Goal: Check status: Check status

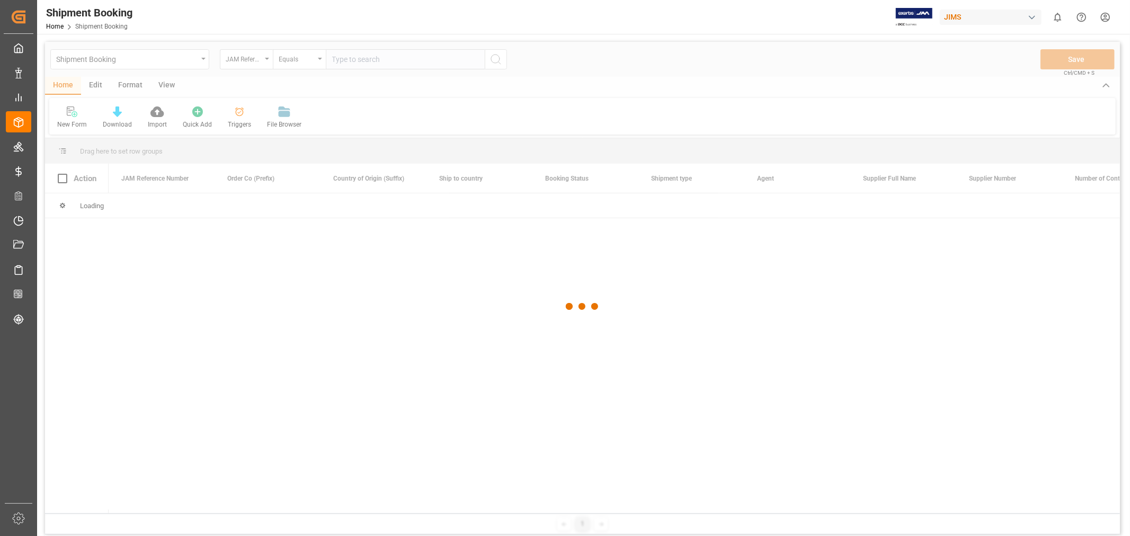
click at [351, 54] on div at bounding box center [582, 307] width 1075 height 530
click at [353, 60] on div at bounding box center [582, 307] width 1075 height 530
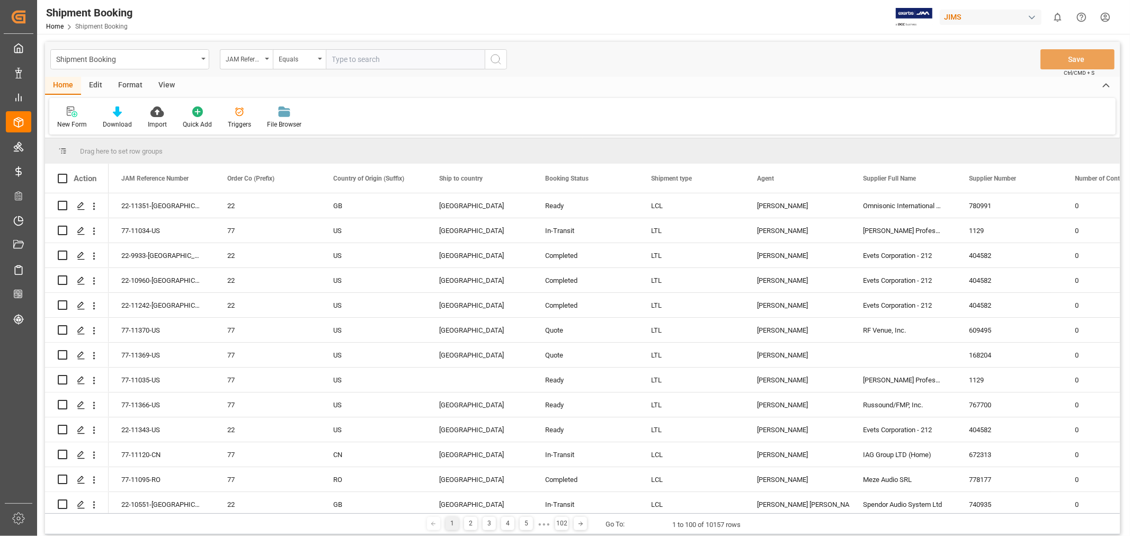
click at [351, 59] on input "text" at bounding box center [405, 59] width 159 height 20
paste input "77-10692-CN"
type input "77-10692-CN"
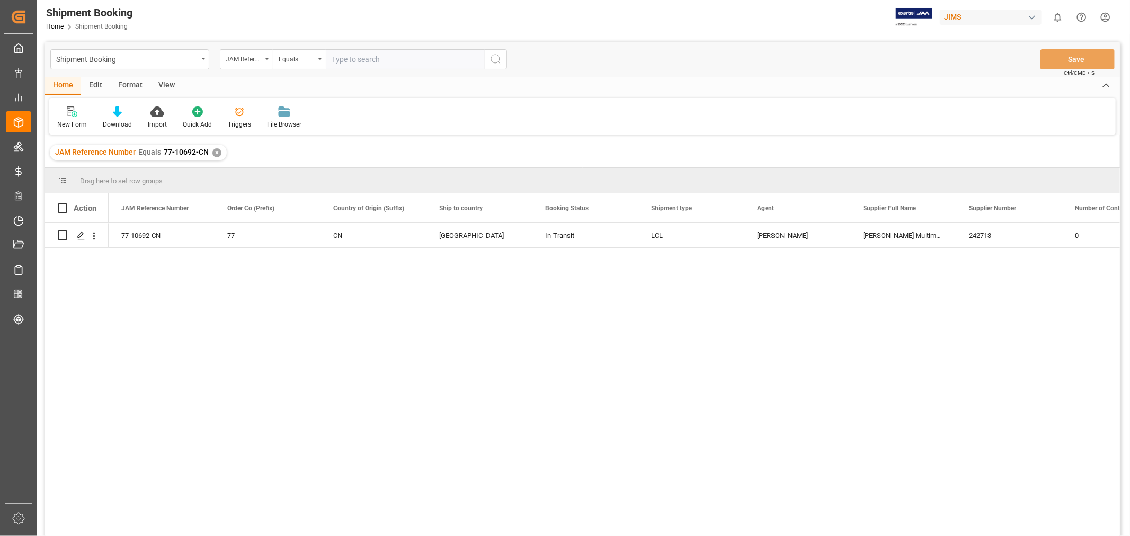
click at [168, 82] on div "View" at bounding box center [166, 86] width 32 height 18
click at [72, 113] on icon at bounding box center [68, 112] width 11 height 11
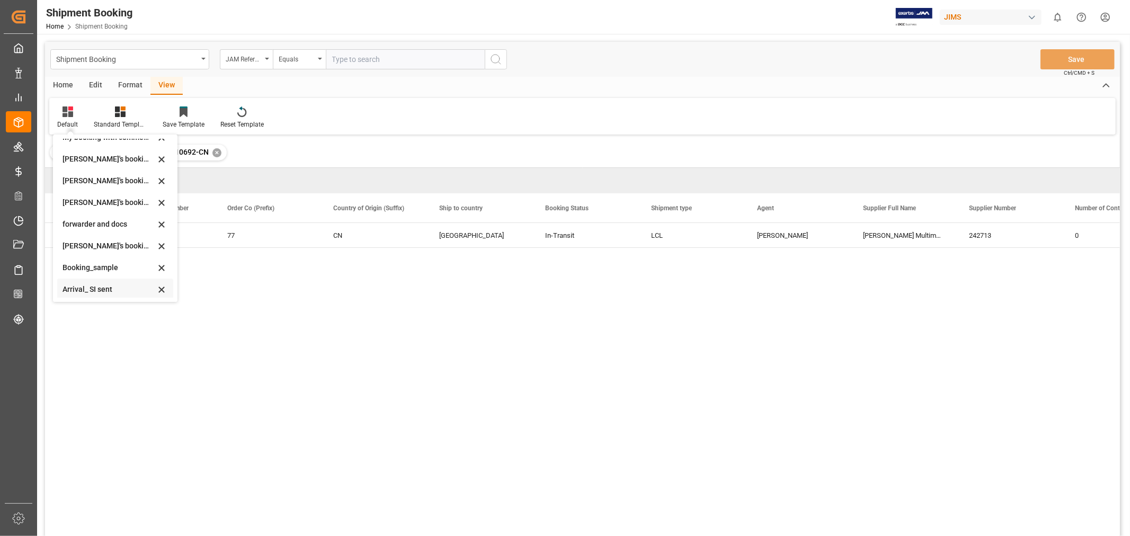
scroll to position [101, 0]
click at [99, 285] on div "booking_5" at bounding box center [109, 287] width 93 height 11
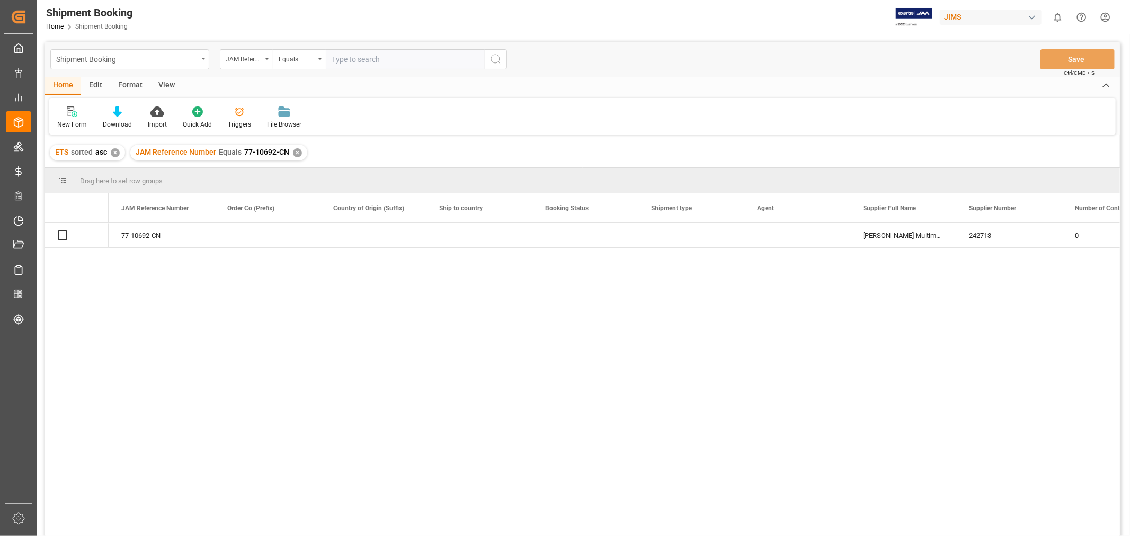
click at [165, 60] on div "Shipment Booking" at bounding box center [126, 58] width 141 height 13
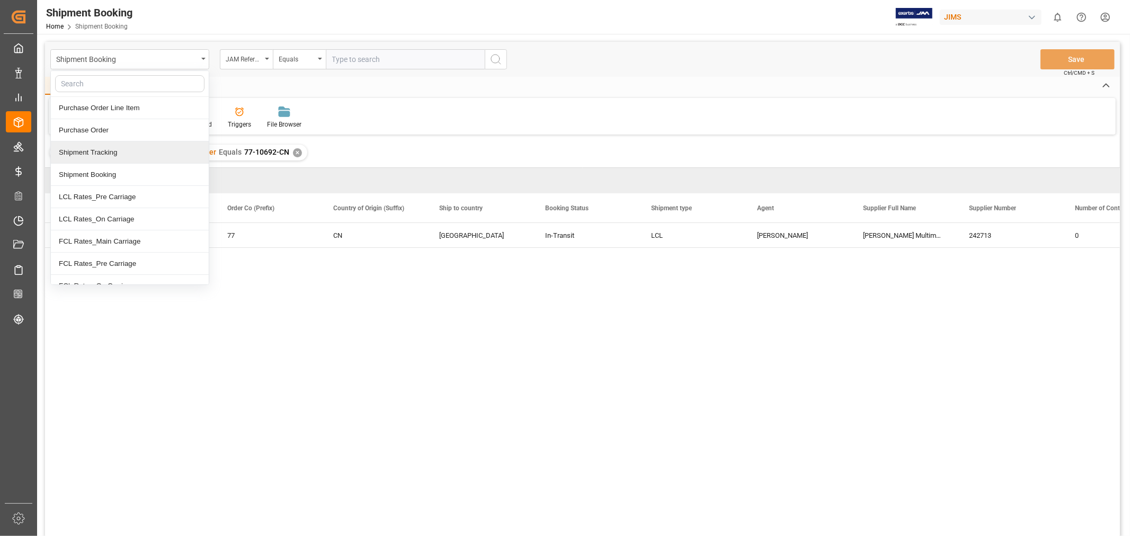
click at [104, 150] on div "Shipment Tracking" at bounding box center [130, 152] width 158 height 22
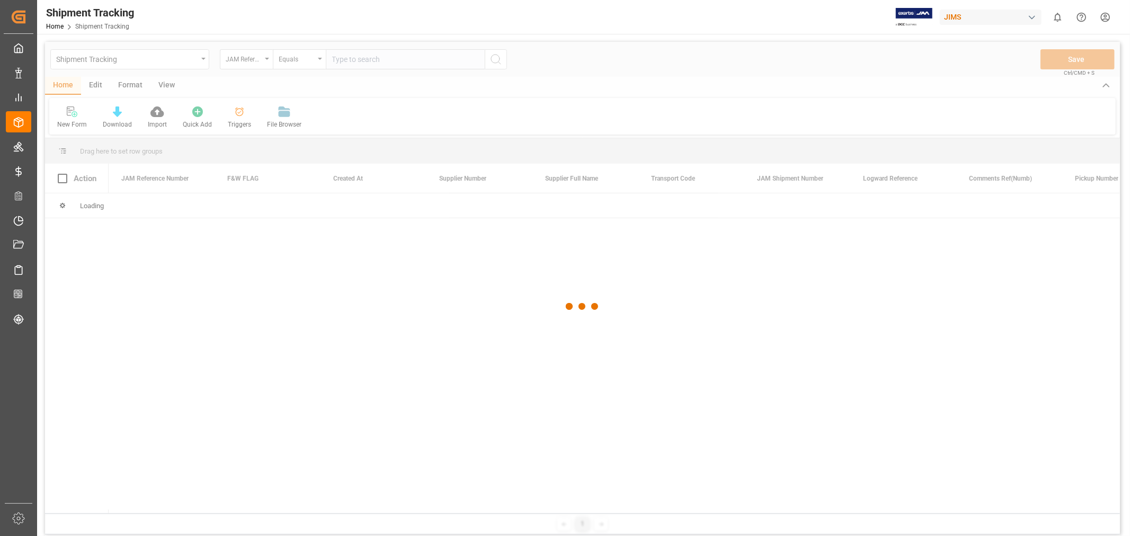
click at [359, 57] on div at bounding box center [582, 307] width 1075 height 530
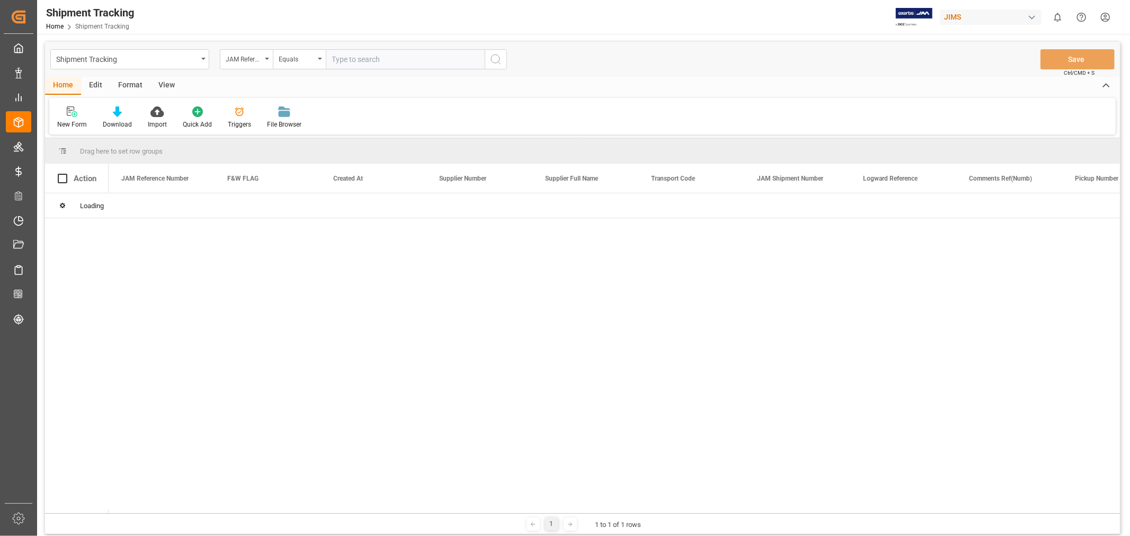
click at [359, 57] on input "text" at bounding box center [405, 59] width 159 height 20
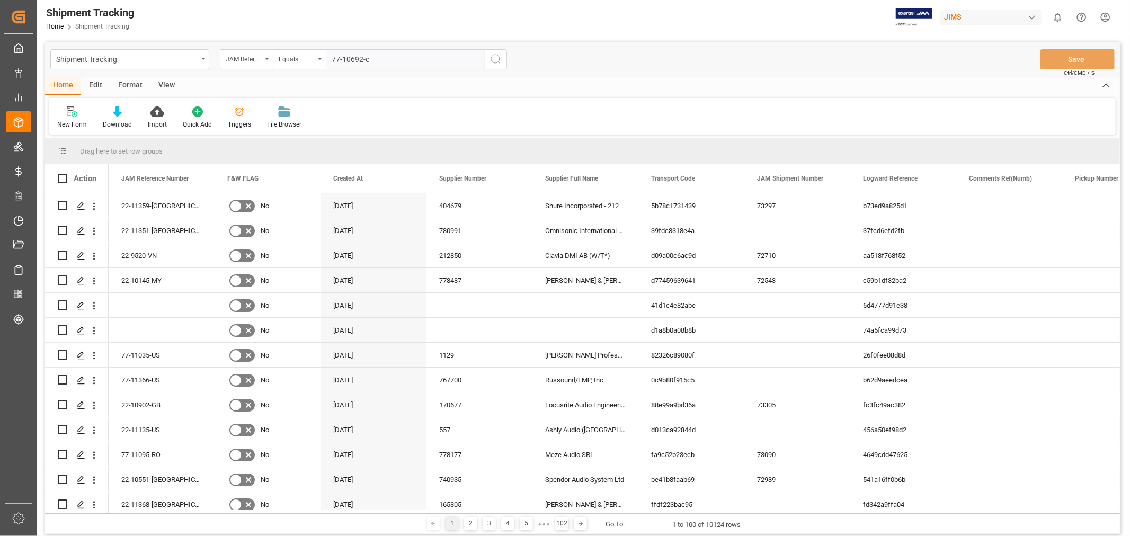
type input "77-10692-cn"
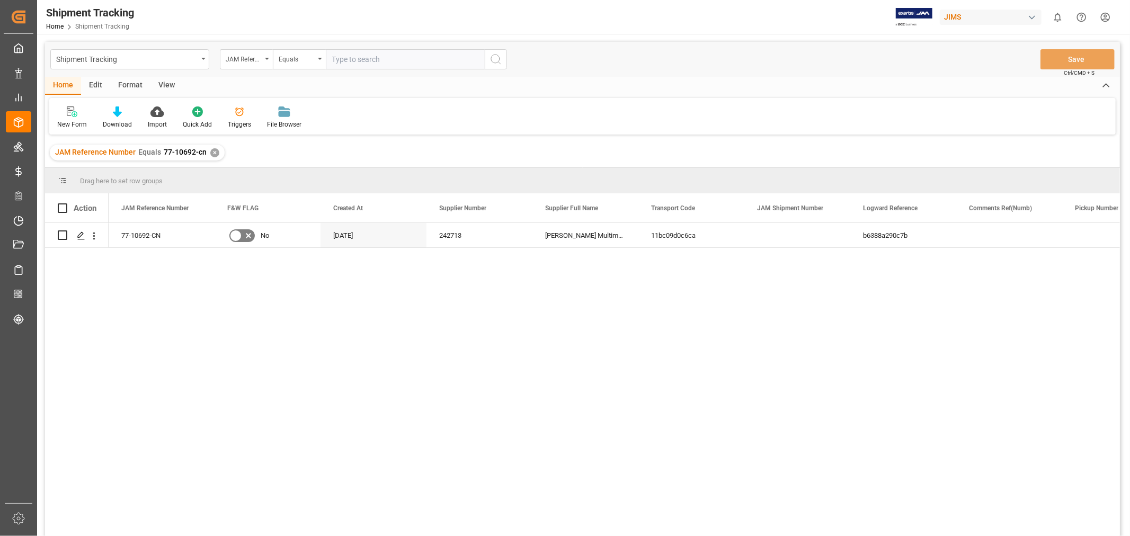
click at [161, 87] on div "View" at bounding box center [166, 86] width 32 height 18
click at [76, 120] on div "Default" at bounding box center [67, 125] width 21 height 10
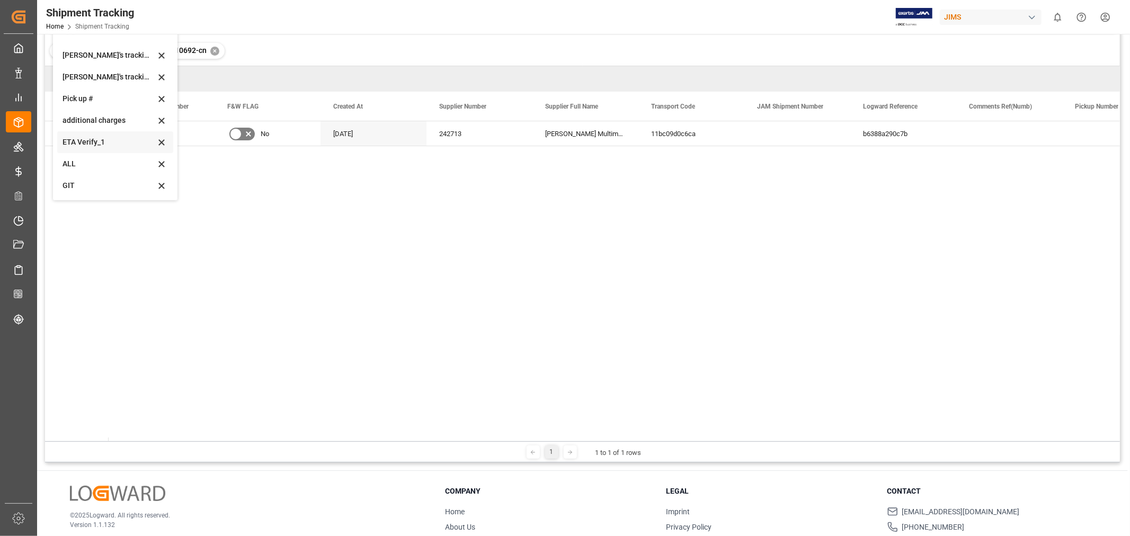
scroll to position [118, 0]
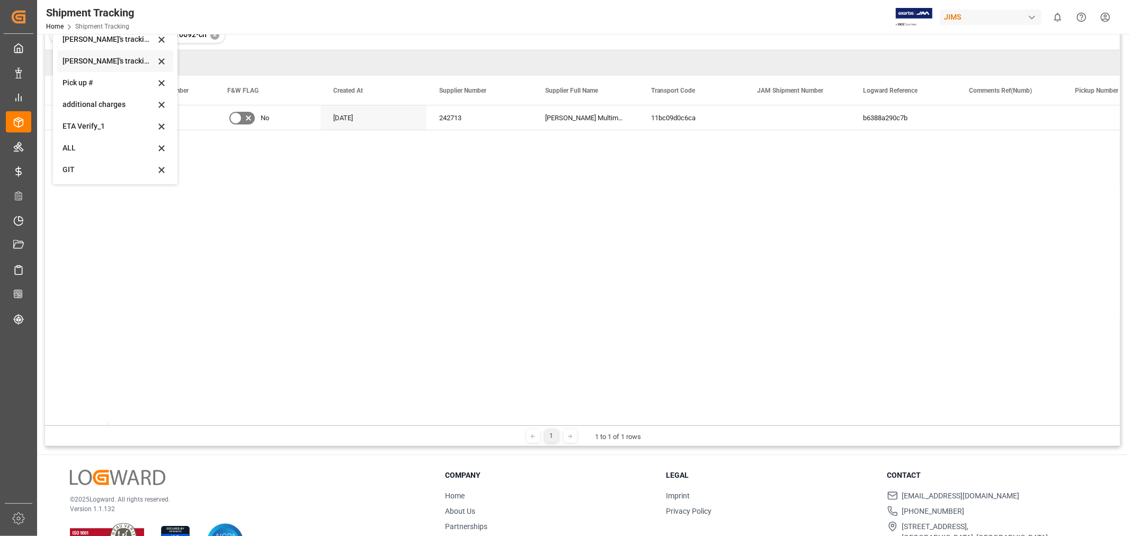
click at [119, 61] on div "Huixin's tracking all_sample" at bounding box center [109, 61] width 93 height 11
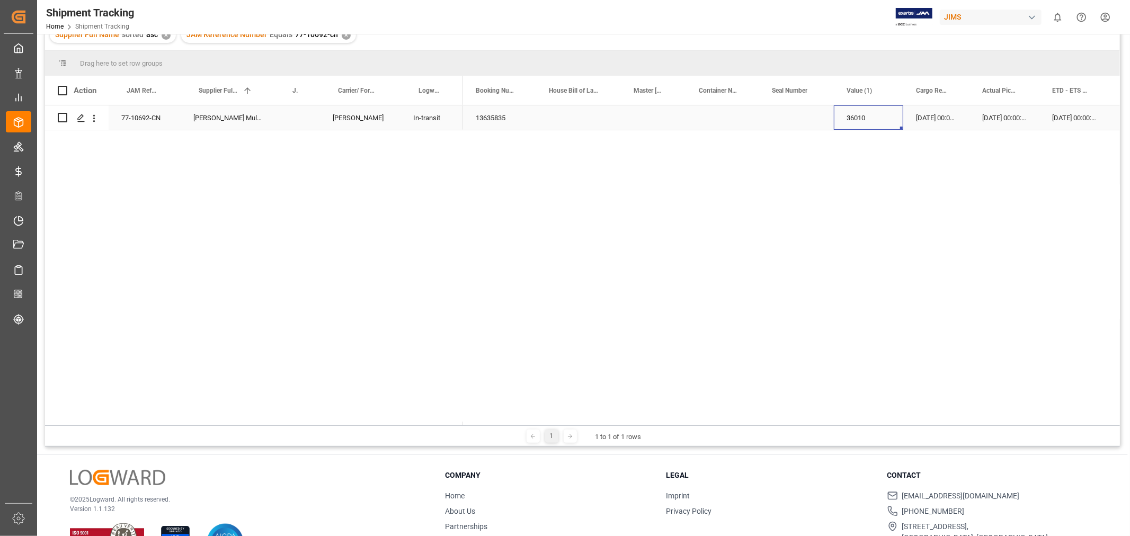
click at [851, 120] on div "36010" at bounding box center [868, 117] width 69 height 24
click at [870, 124] on input "36010" at bounding box center [869, 124] width 52 height 20
click at [77, 118] on icon "Press SPACE to select this row." at bounding box center [81, 118] width 8 height 8
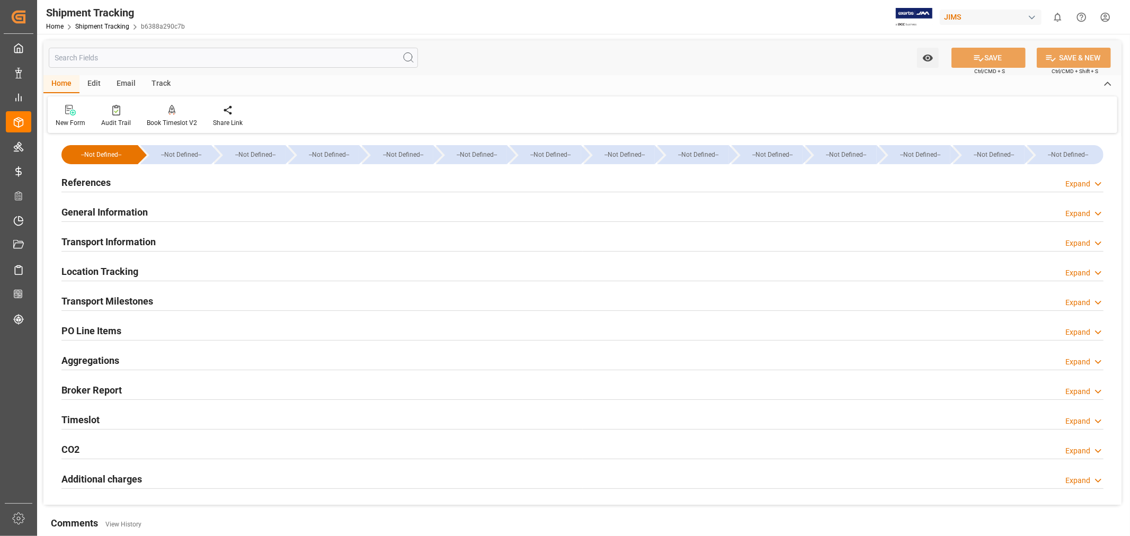
click at [83, 327] on h2 "PO Line Items" at bounding box center [91, 331] width 60 height 14
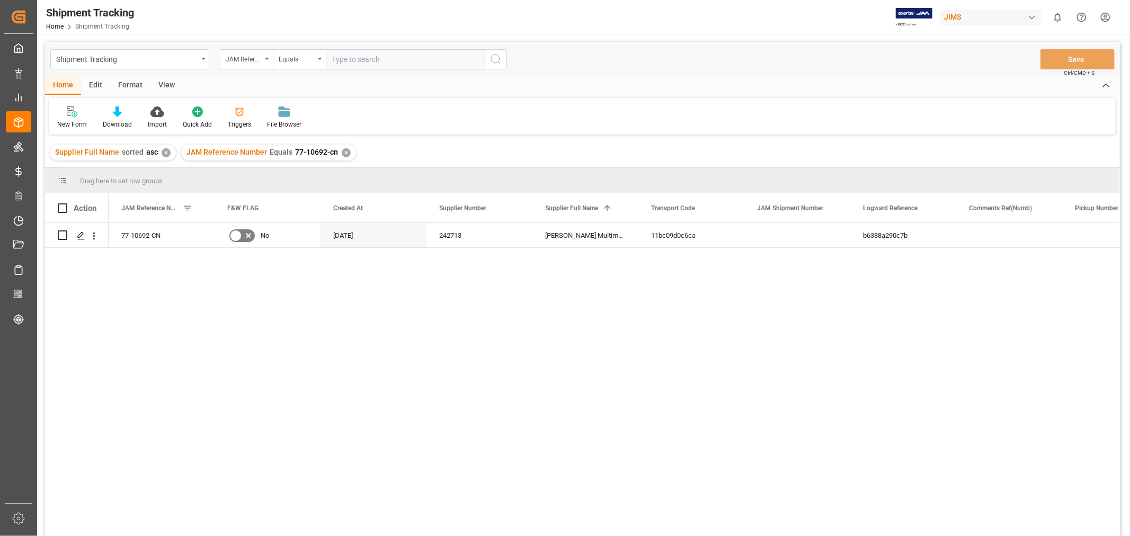
click at [163, 86] on div "View" at bounding box center [166, 86] width 32 height 18
click at [66, 123] on div "Default" at bounding box center [67, 125] width 21 height 10
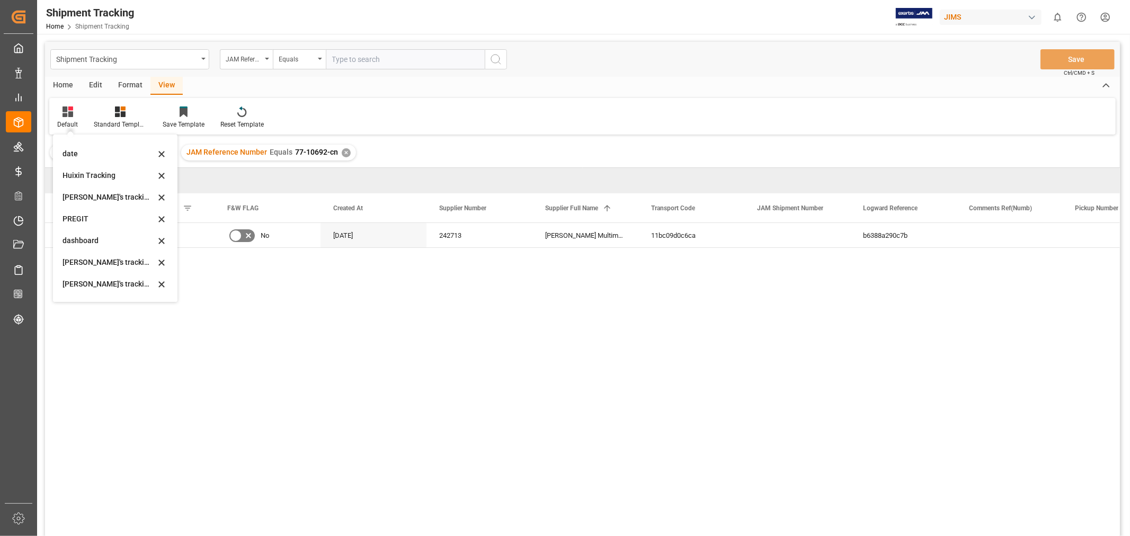
scroll to position [232, 0]
click at [123, 178] on div "Huixin's tracking all_sample" at bounding box center [109, 178] width 93 height 11
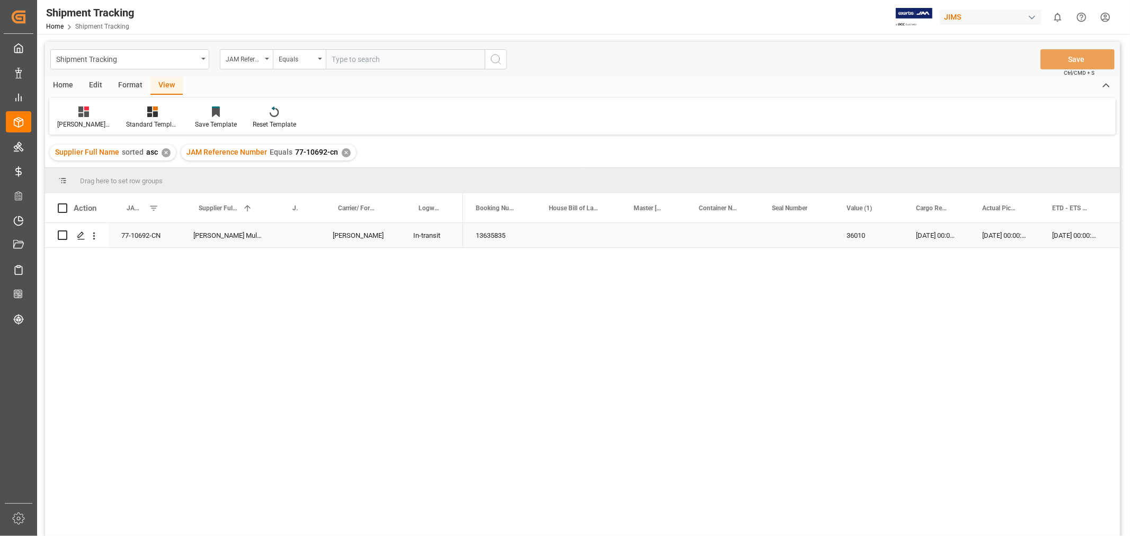
click at [866, 234] on div "36010" at bounding box center [868, 235] width 69 height 24
click at [872, 241] on input "36010" at bounding box center [869, 242] width 52 height 20
type input "36010.8"
click at [804, 232] on div "Press SPACE to select this row." at bounding box center [796, 235] width 75 height 24
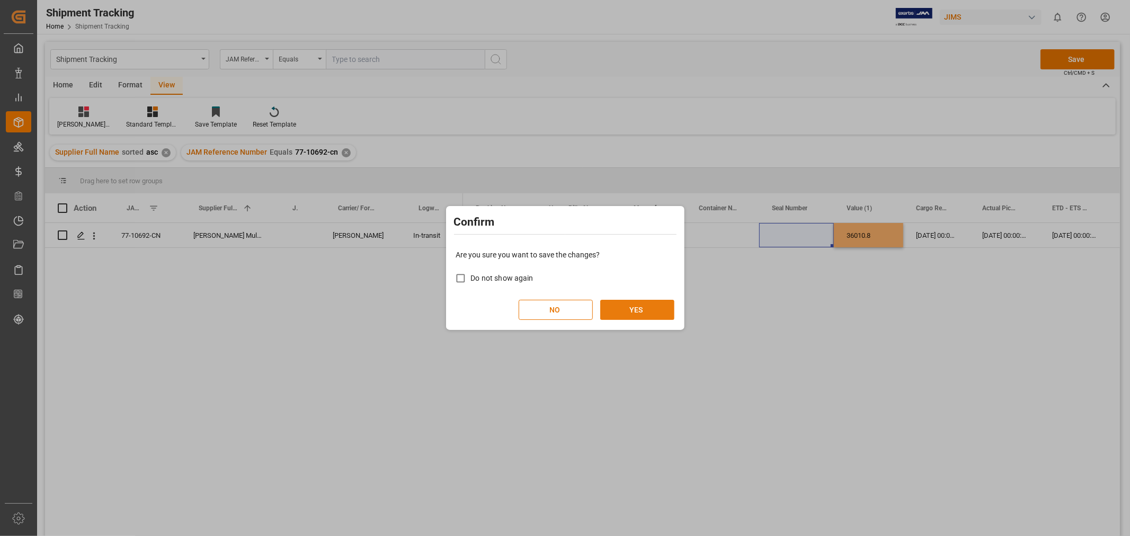
click at [614, 308] on button "YES" at bounding box center [637, 310] width 74 height 20
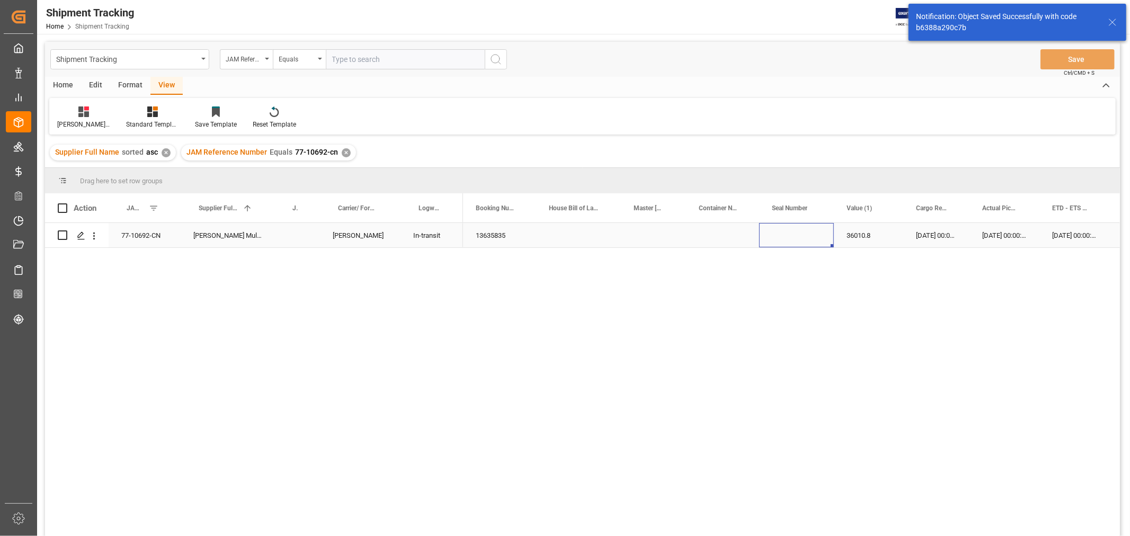
click at [924, 242] on div "23-09-2025 00:00:00" at bounding box center [936, 235] width 66 height 24
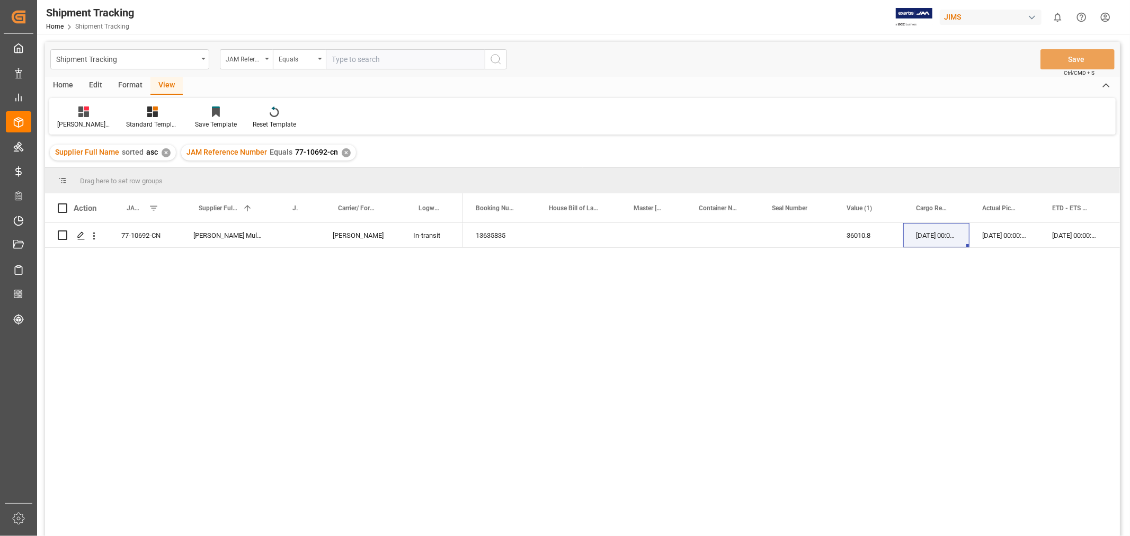
click at [785, 363] on div "13635835 36010.8 23-09-2025 00:00:00 23-09-2025 00:00:00 03-10-2025 00:00:00 11…" at bounding box center [791, 383] width 657 height 320
click at [342, 152] on div "✕" at bounding box center [346, 152] width 9 height 9
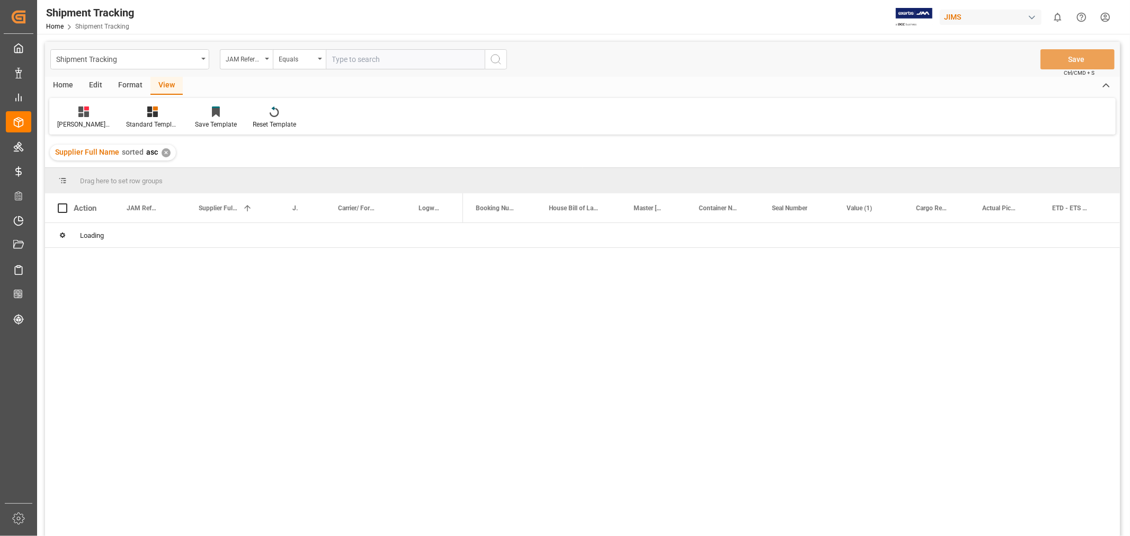
click at [355, 58] on input "text" at bounding box center [405, 59] width 159 height 20
paste input "77-10432-CN"
type input "77-10432-CN"
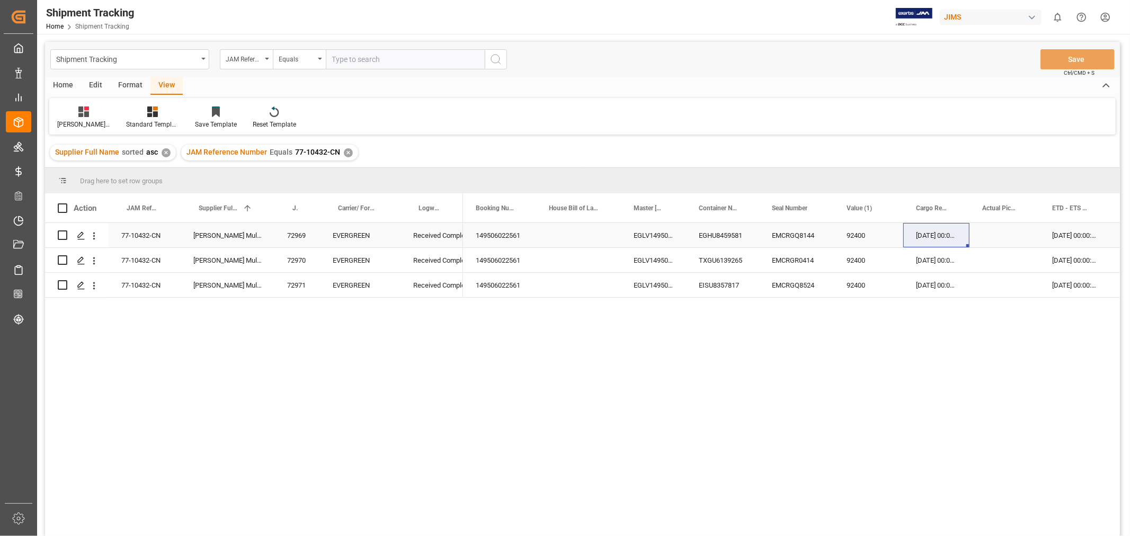
click at [595, 238] on div "Press SPACE to select this row." at bounding box center [578, 235] width 85 height 24
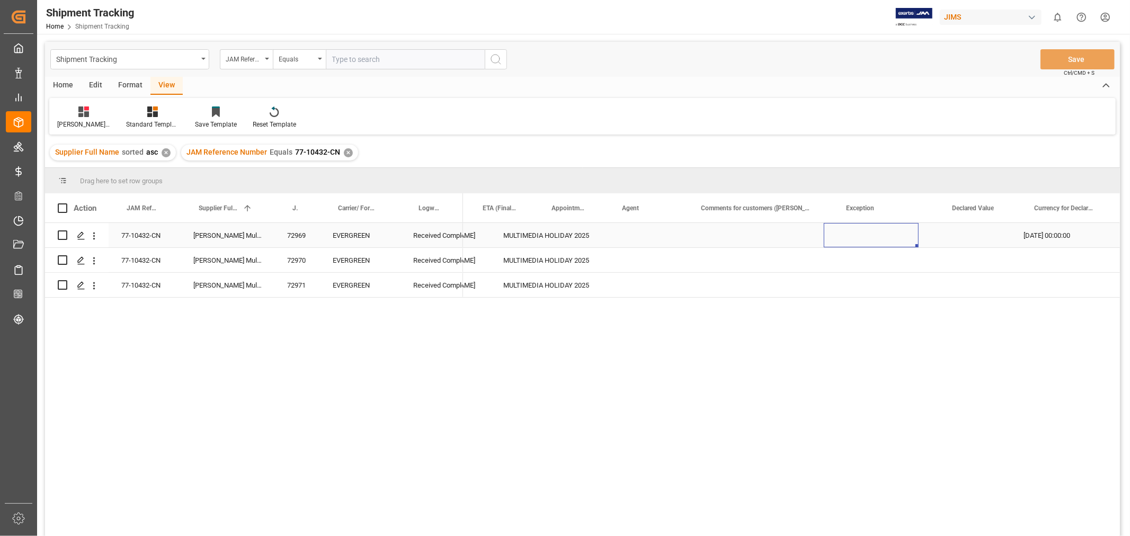
scroll to position [0, 943]
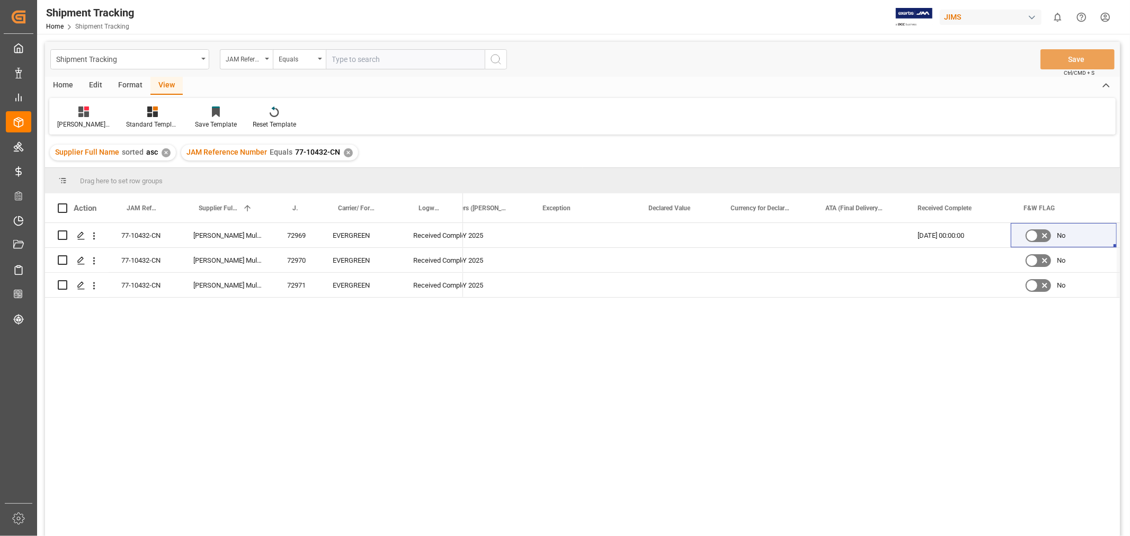
click at [349, 150] on div "JAM Reference Number Equals 77-10432-CN ✕" at bounding box center [269, 153] width 177 height 16
click at [346, 151] on div "✕" at bounding box center [348, 152] width 9 height 9
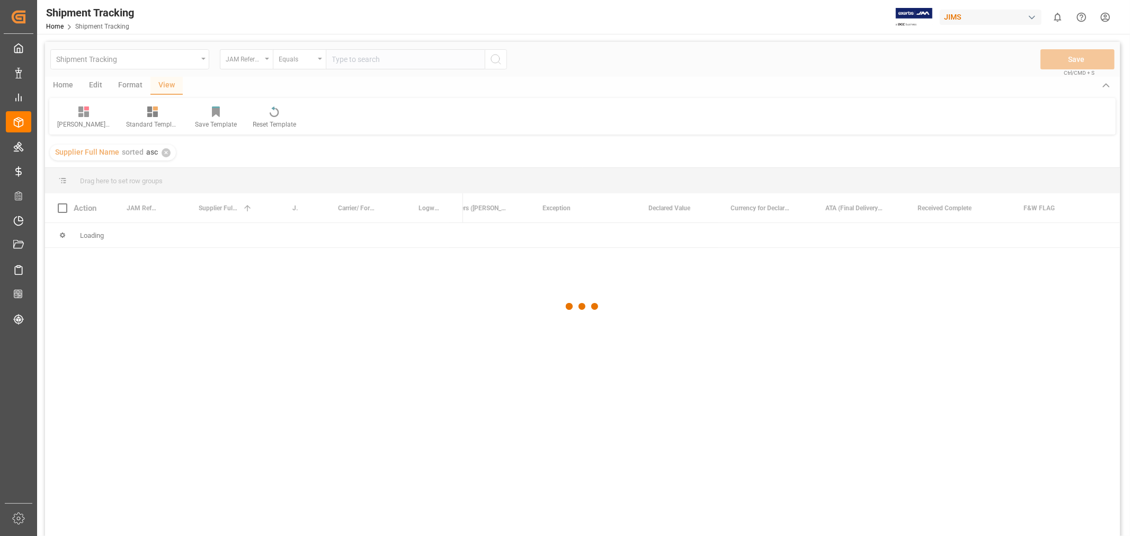
click at [361, 64] on div at bounding box center [582, 307] width 1075 height 530
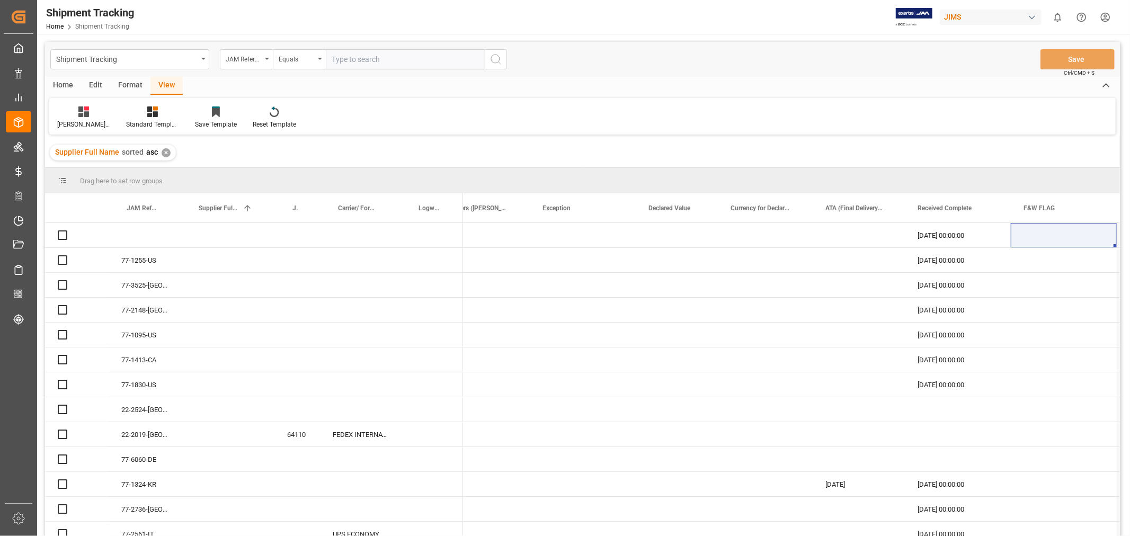
click at [356, 57] on input "text" at bounding box center [405, 59] width 159 height 20
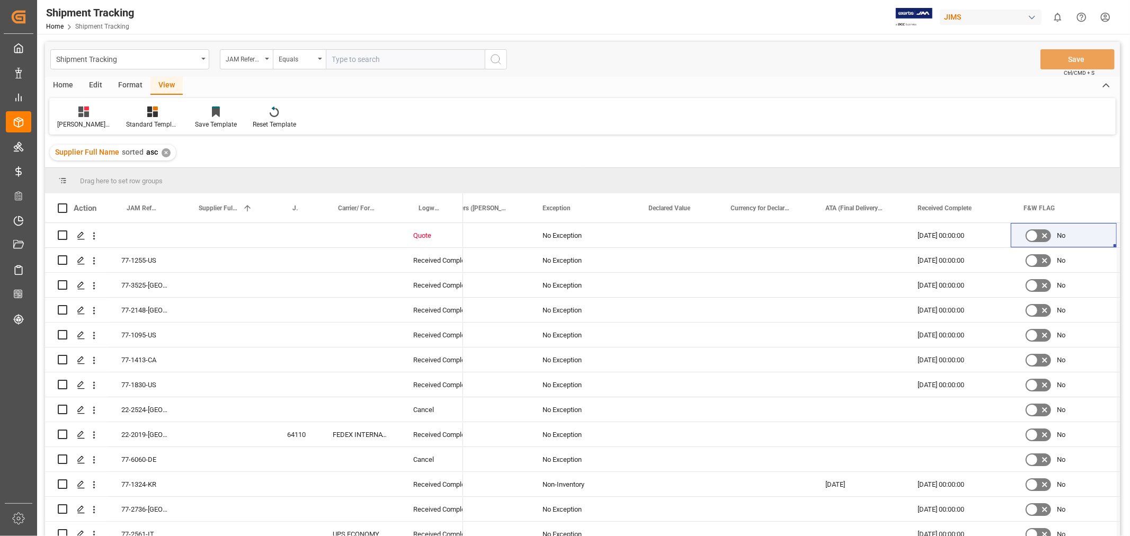
paste input "77-10854-CN"
type input "77-10854-CN"
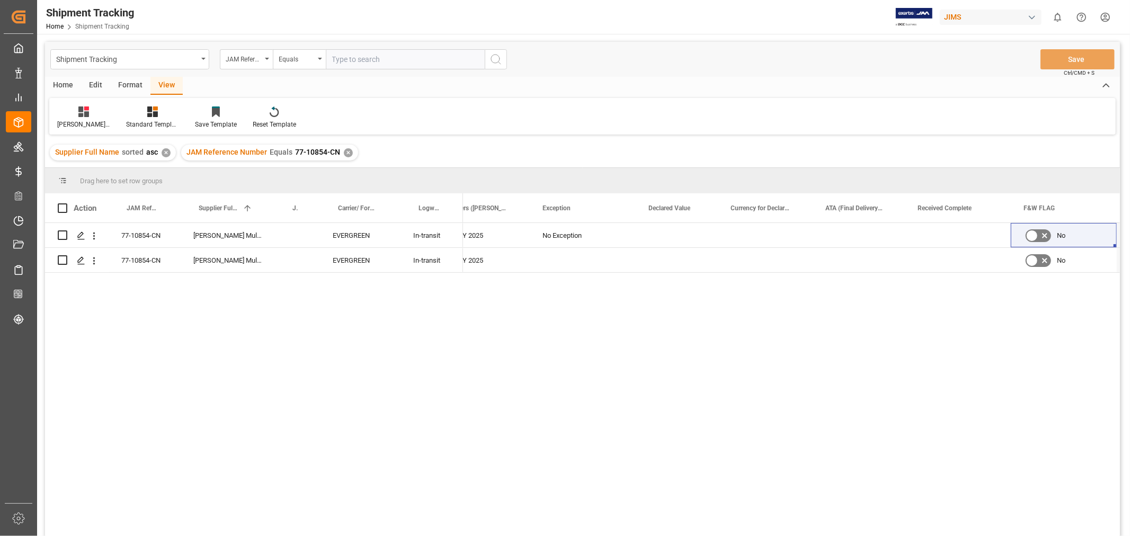
click at [348, 155] on div "JAM Reference Number Equals 77-10854-CN ✕" at bounding box center [269, 153] width 177 height 16
click at [344, 148] on div "✕" at bounding box center [348, 152] width 9 height 9
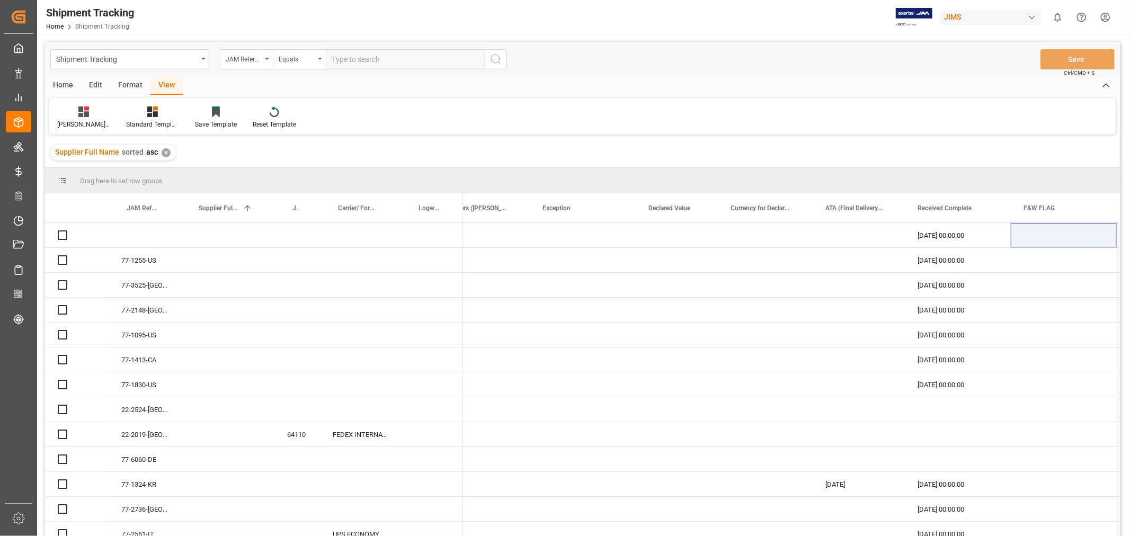
click at [354, 59] on input "text" at bounding box center [405, 59] width 159 height 20
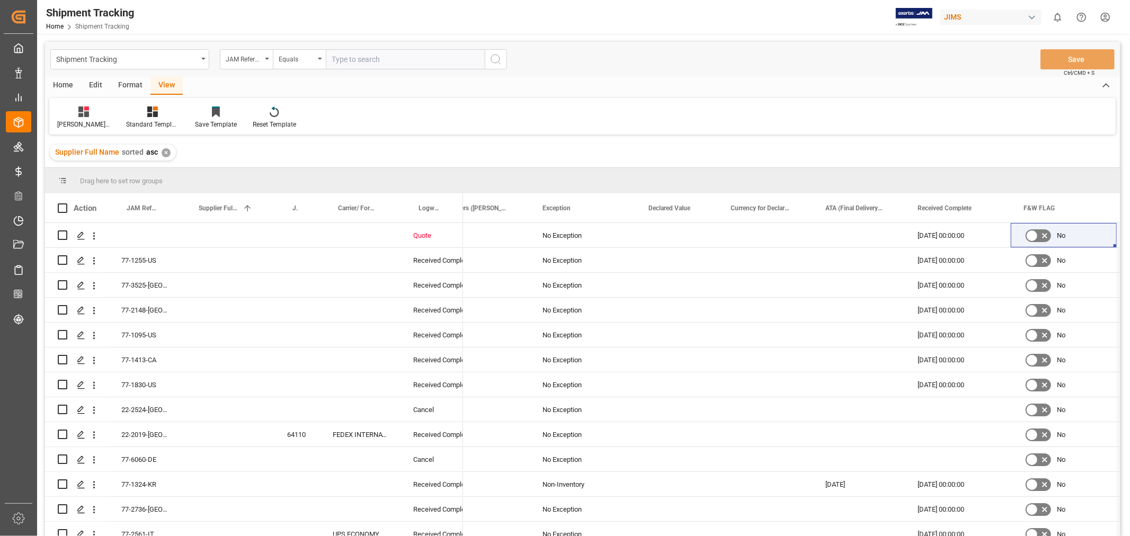
click at [350, 61] on input "text" at bounding box center [405, 59] width 159 height 20
paste input "77-11008-US"
type input "77-11008-US"
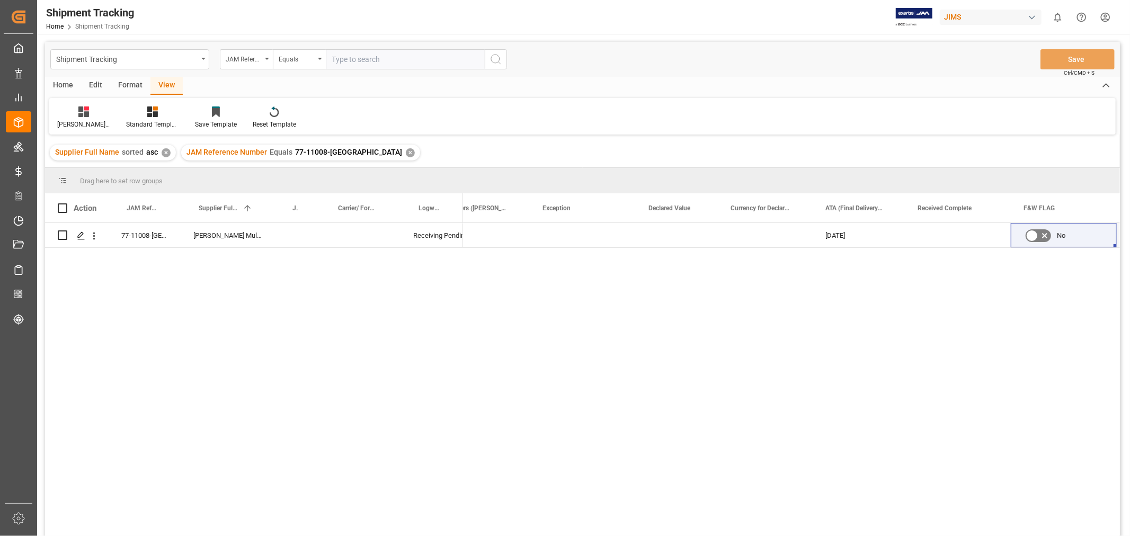
click at [406, 151] on div "✕" at bounding box center [410, 152] width 9 height 9
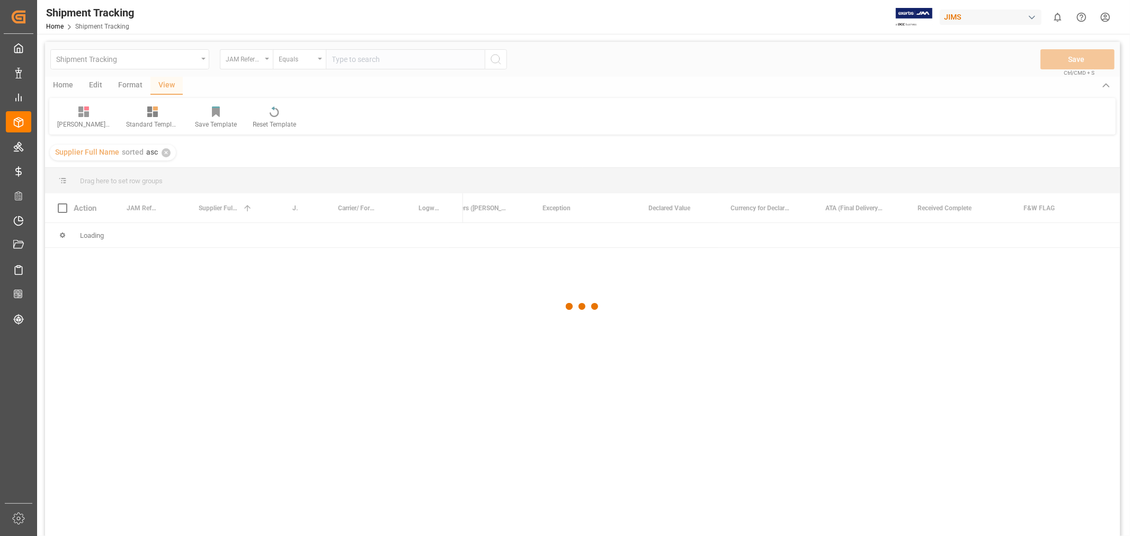
click at [357, 62] on div at bounding box center [582, 307] width 1075 height 530
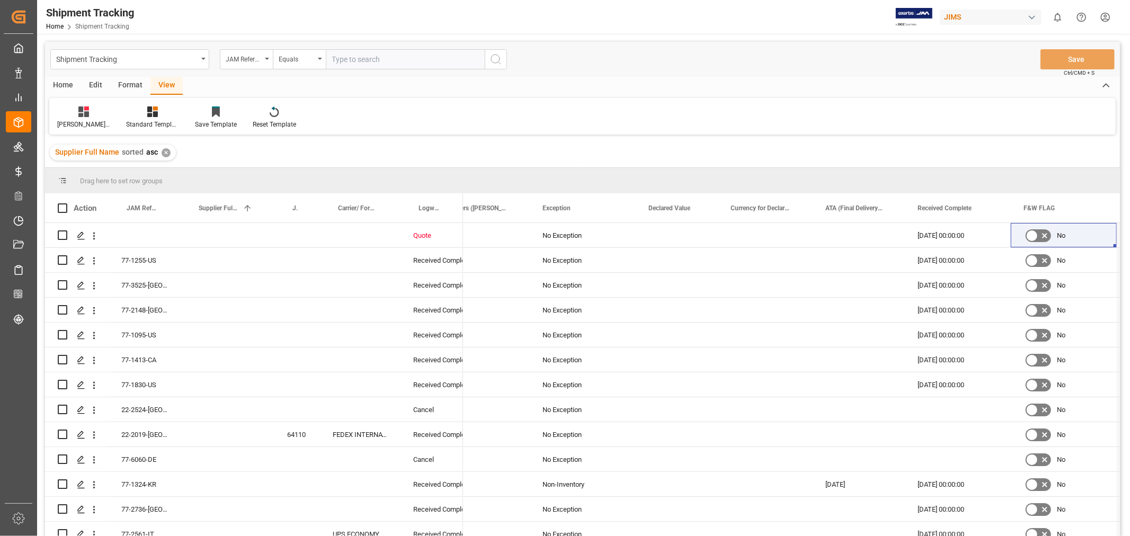
click at [357, 61] on input "text" at bounding box center [405, 59] width 159 height 20
type input "77-10854-cn"
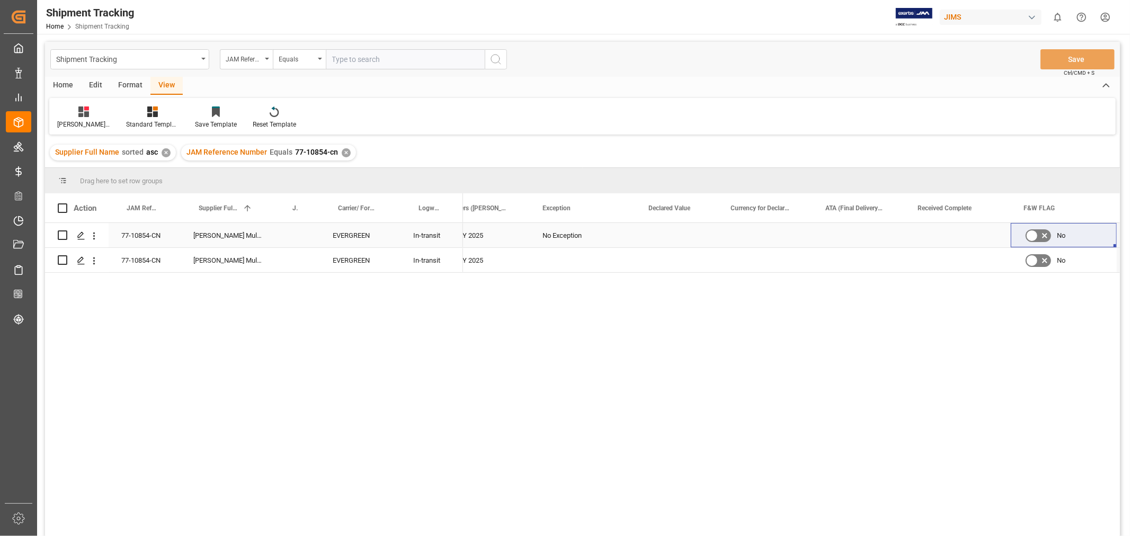
click at [511, 228] on div "MULTIMEDIA HOLIDAY 2025" at bounding box center [457, 235] width 145 height 24
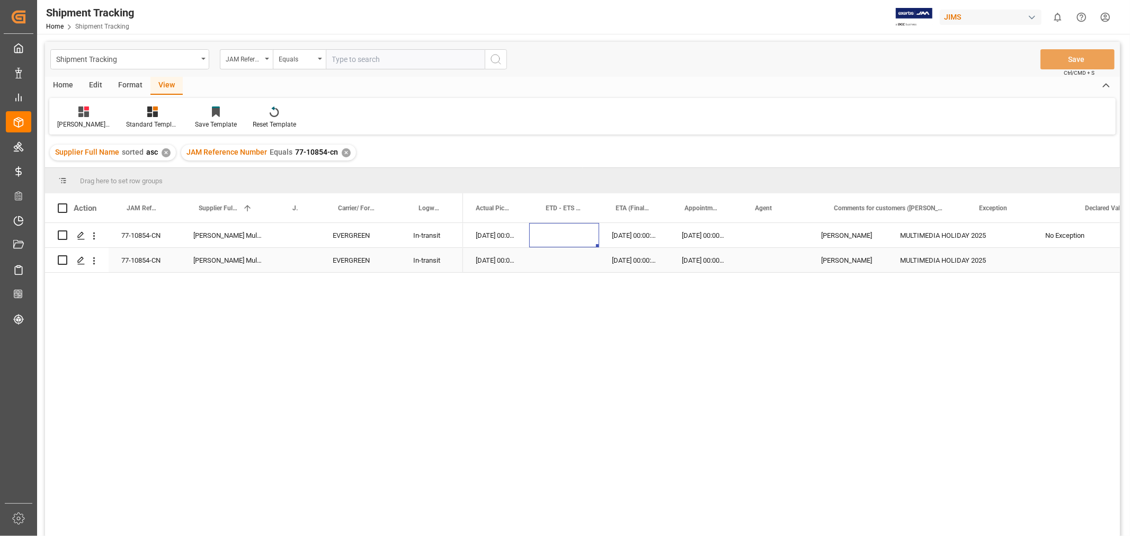
scroll to position [0, 440]
click at [823, 336] on div "HuiXin Gao MULTIMEDIA HOLIDAY 2025 No Exception 10-11-2025 00:00:00 03-10-2025 …" at bounding box center [791, 383] width 657 height 320
click at [650, 391] on div "HuiXin Gao MULTIMEDIA HOLIDAY 2025 No Exception 10-11-2025 00:00:00 03-10-2025 …" at bounding box center [791, 383] width 657 height 320
click at [342, 155] on div "✕" at bounding box center [346, 152] width 9 height 9
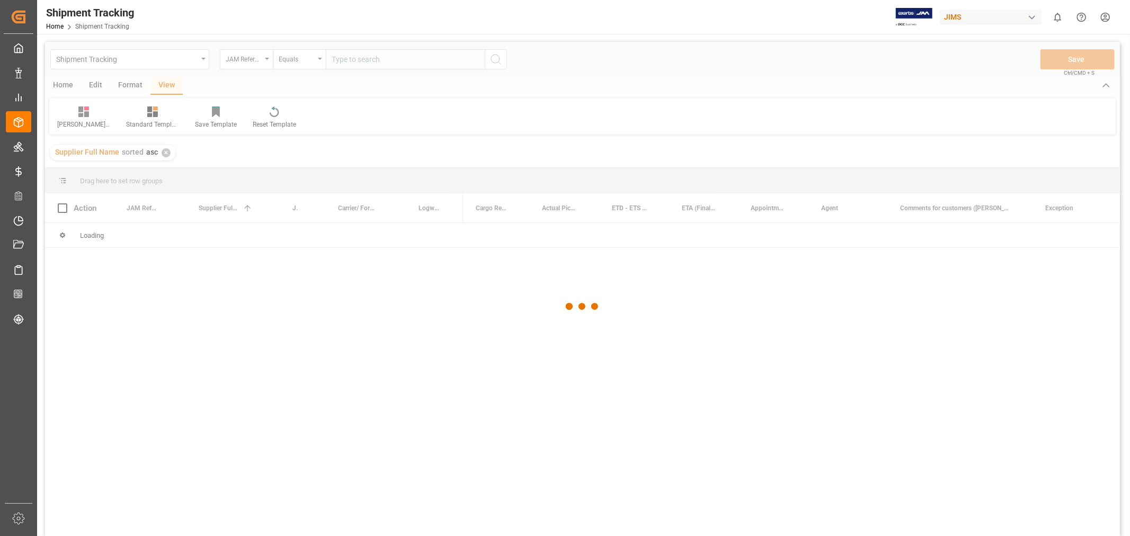
click at [351, 61] on div at bounding box center [582, 307] width 1075 height 530
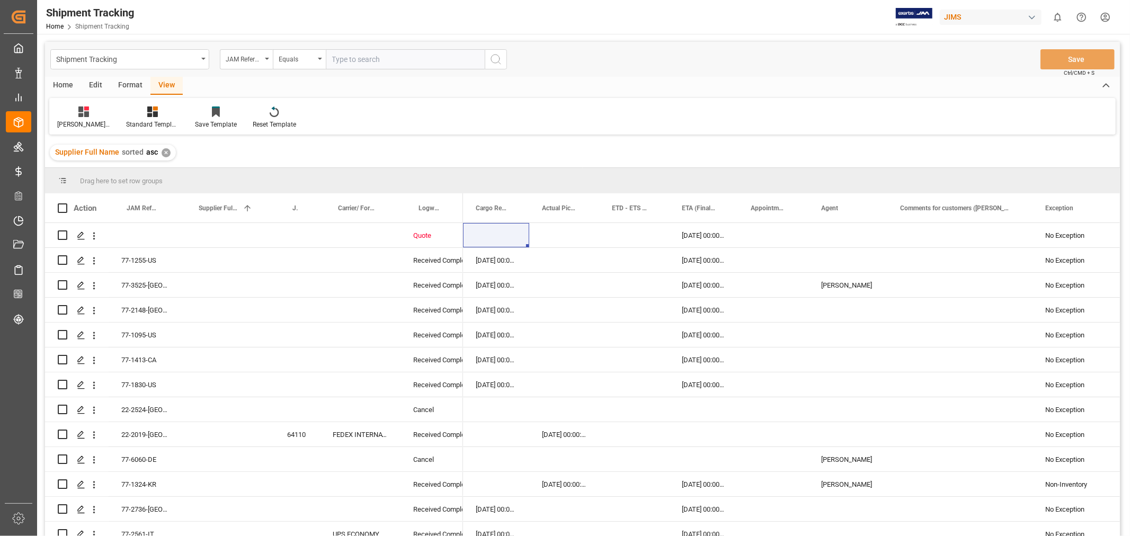
click at [348, 56] on input "text" at bounding box center [405, 59] width 159 height 20
paste input "77-10432-CN"
type input "77-10432-CN"
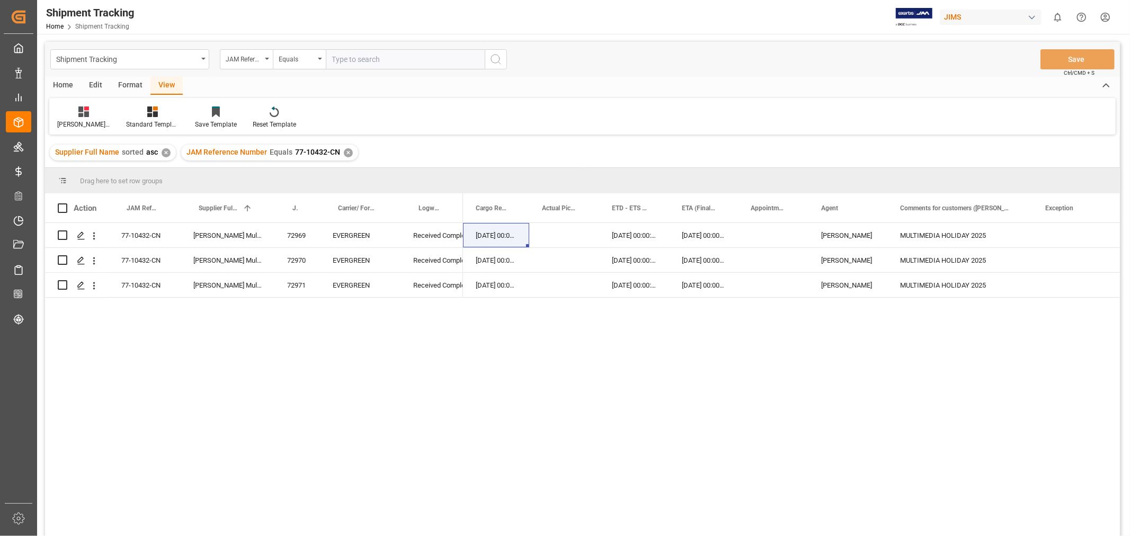
click at [344, 150] on div "✕" at bounding box center [348, 152] width 9 height 9
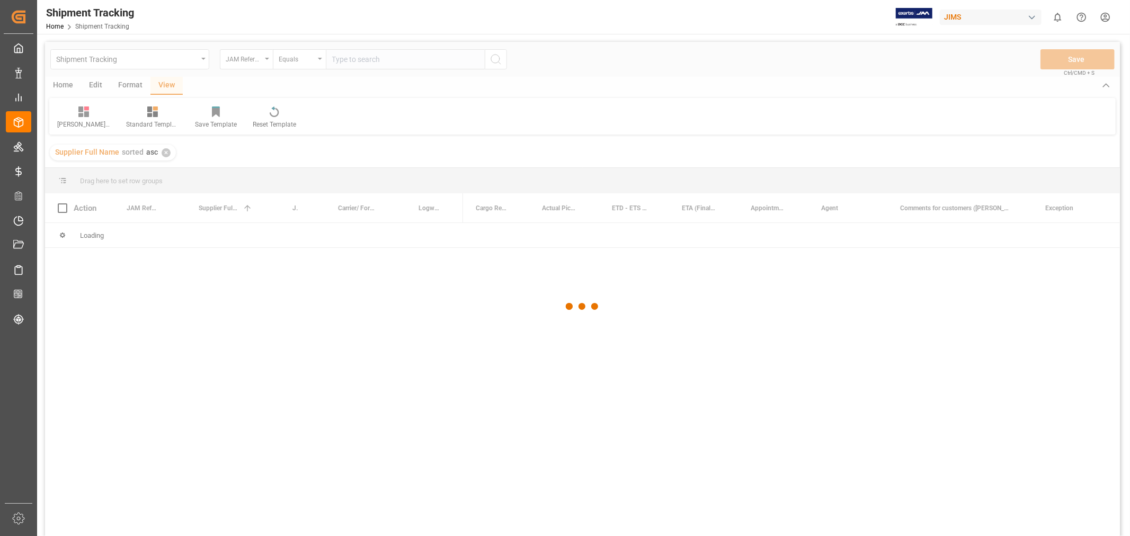
click at [358, 60] on div at bounding box center [582, 307] width 1075 height 530
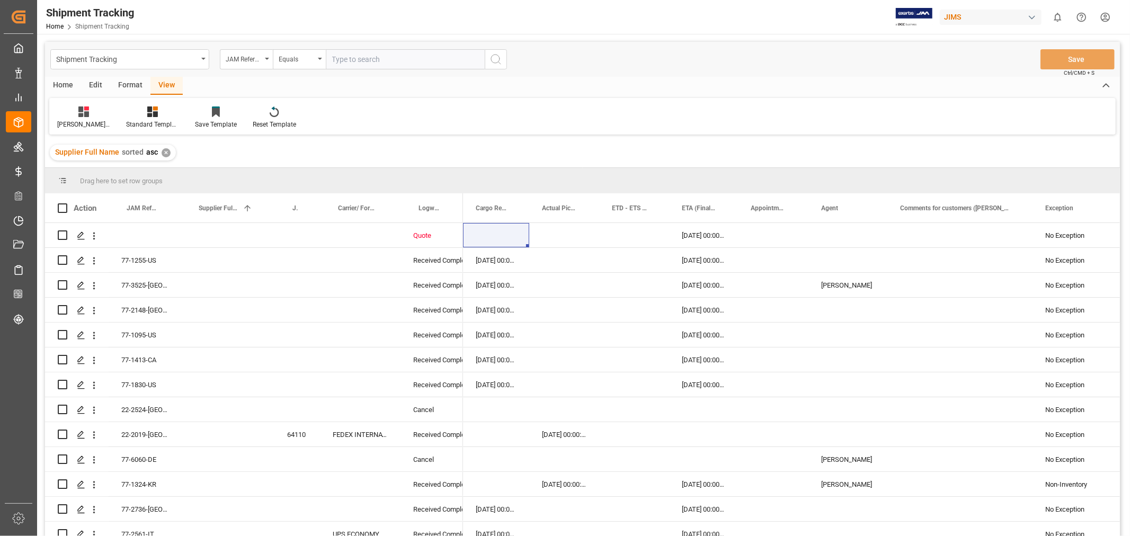
click at [358, 60] on input "text" at bounding box center [405, 59] width 159 height 20
type input "77-10854-CN"
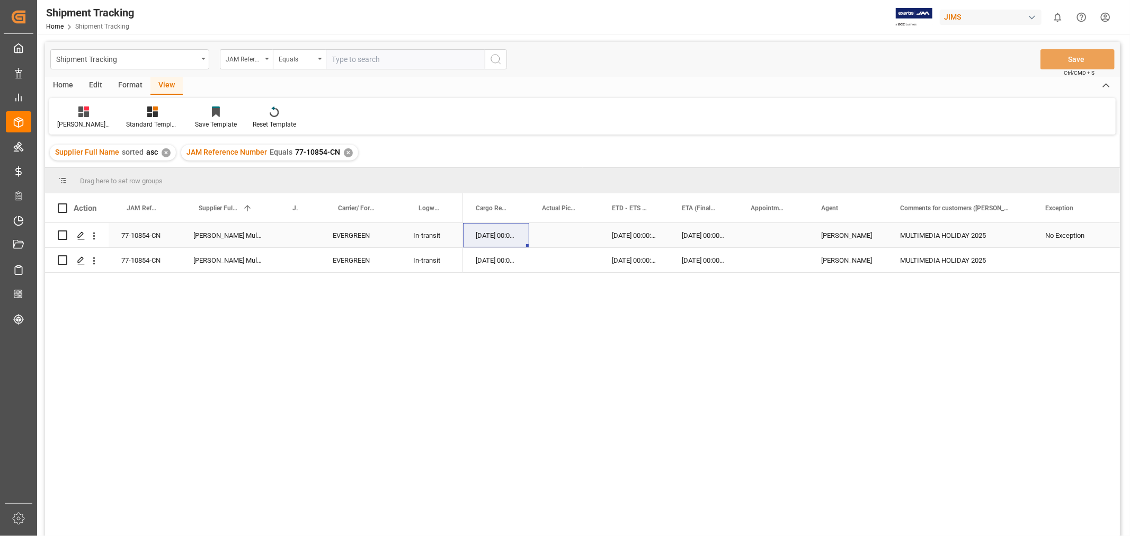
click at [637, 236] on div "03-10-2025 00:00:00" at bounding box center [634, 235] width 70 height 24
click at [493, 233] on div "149506857972" at bounding box center [499, 235] width 73 height 24
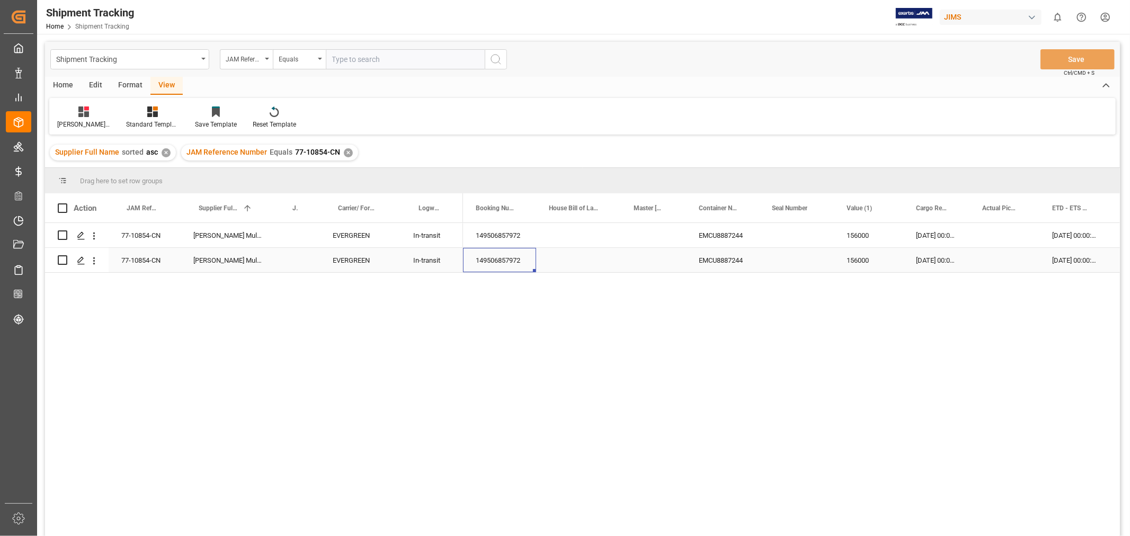
click at [522, 262] on div "149506857972" at bounding box center [499, 260] width 73 height 24
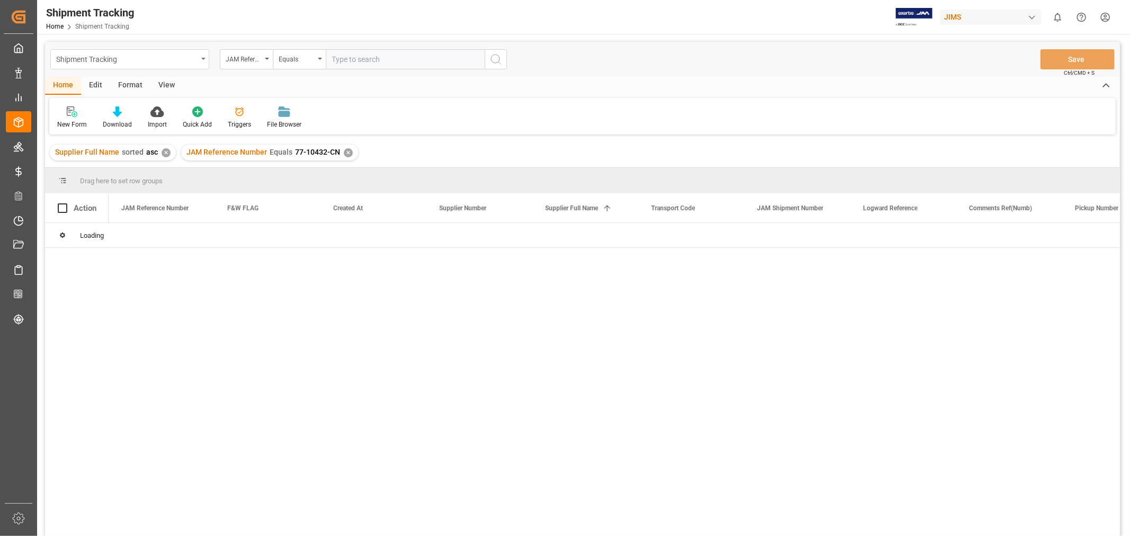
click at [156, 60] on div "Shipment Tracking" at bounding box center [126, 58] width 141 height 13
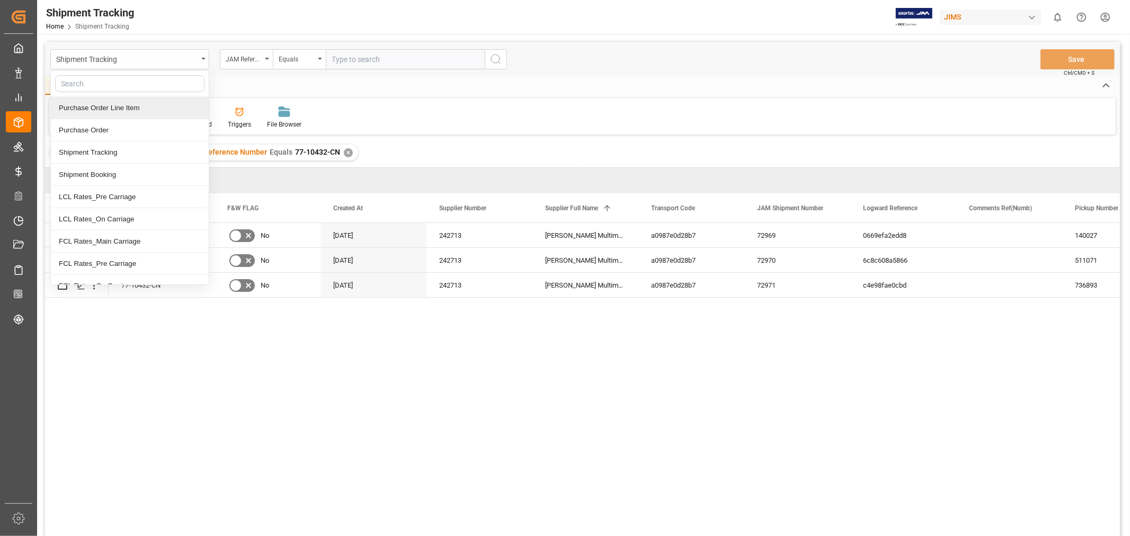
click at [124, 103] on div "Purchase Order Line Item" at bounding box center [130, 108] width 158 height 22
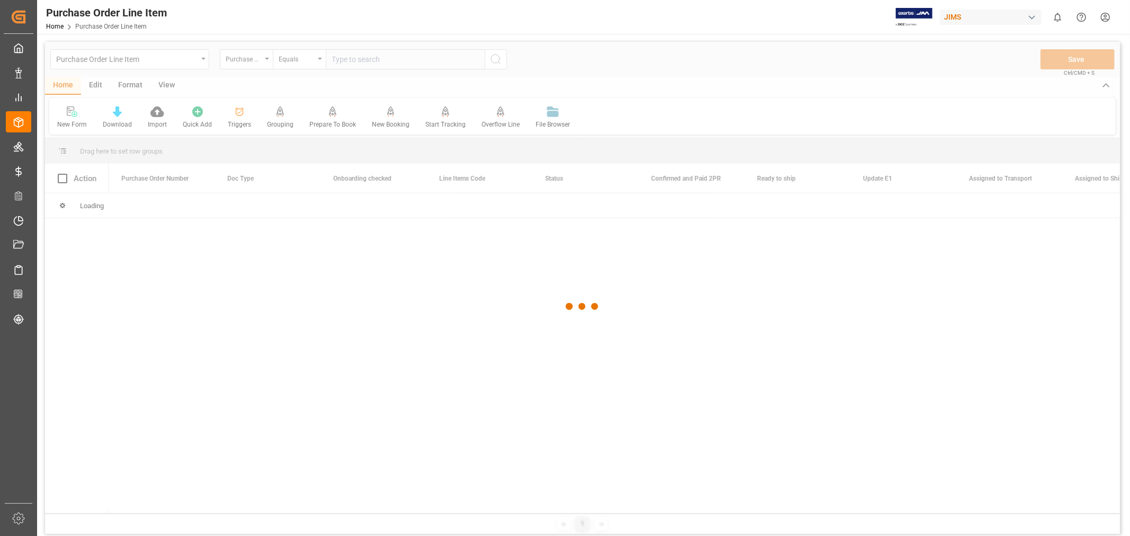
click at [251, 66] on div at bounding box center [582, 307] width 1075 height 530
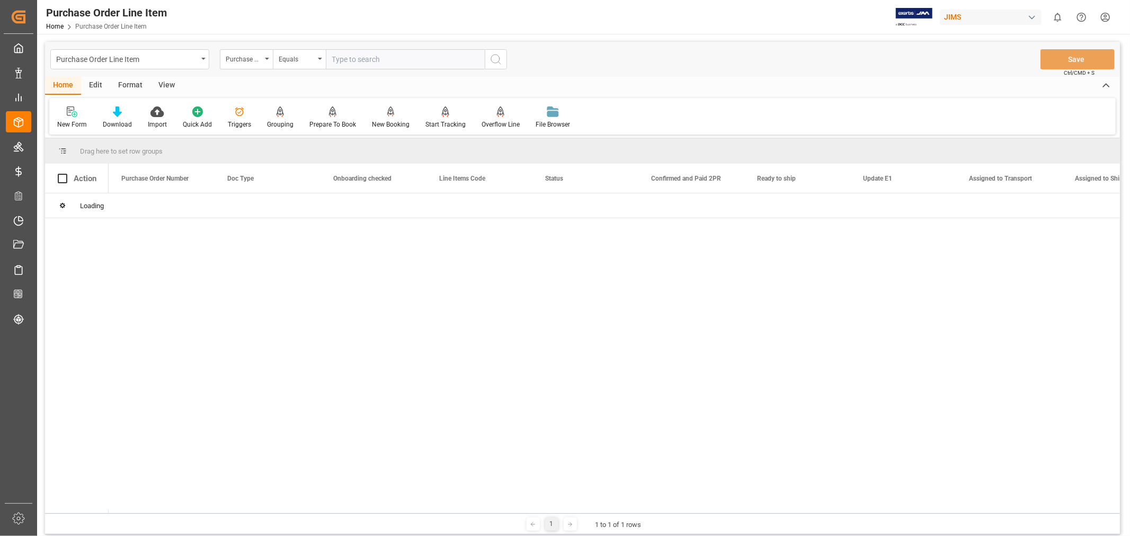
click at [252, 60] on div "Purchase Order Number" at bounding box center [244, 58] width 36 height 12
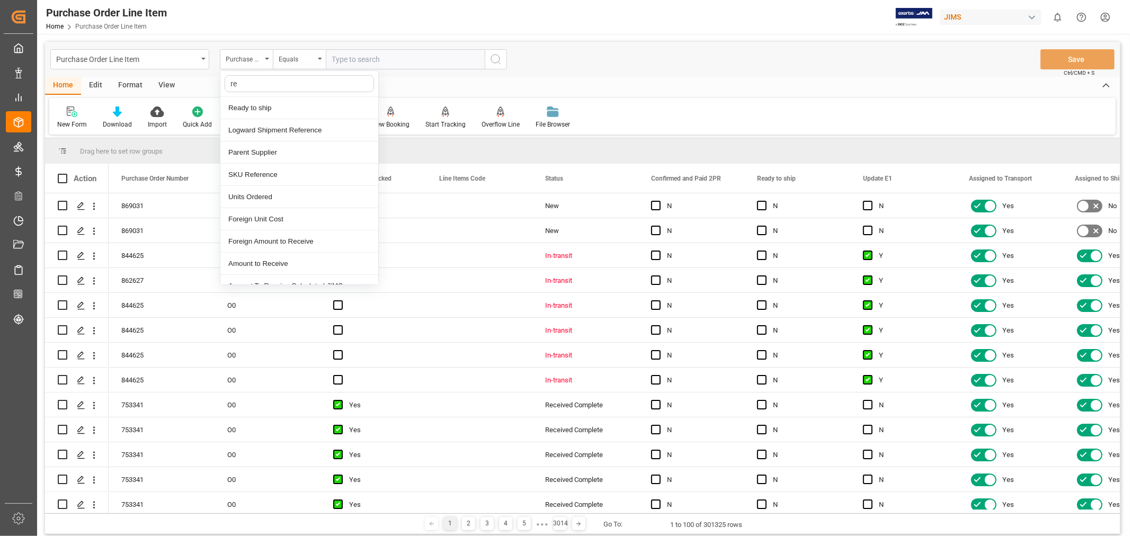
type input "ref"
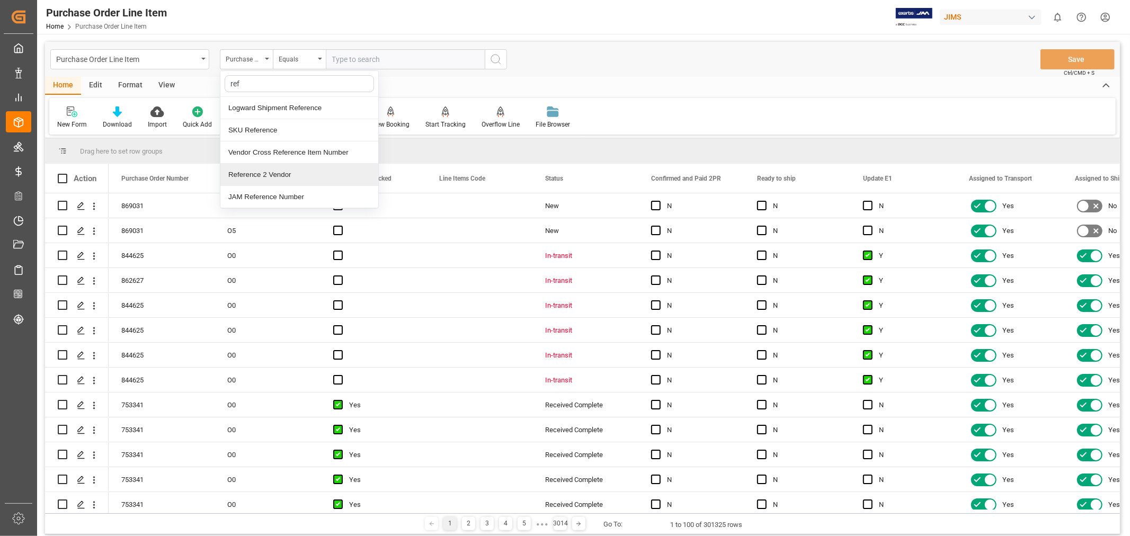
click at [265, 177] on div "Reference 2 Vendor" at bounding box center [299, 175] width 158 height 22
click at [340, 58] on input "text" at bounding box center [405, 59] width 159 height 20
paste input "77-10432-CN"
type input "77-10432-CN"
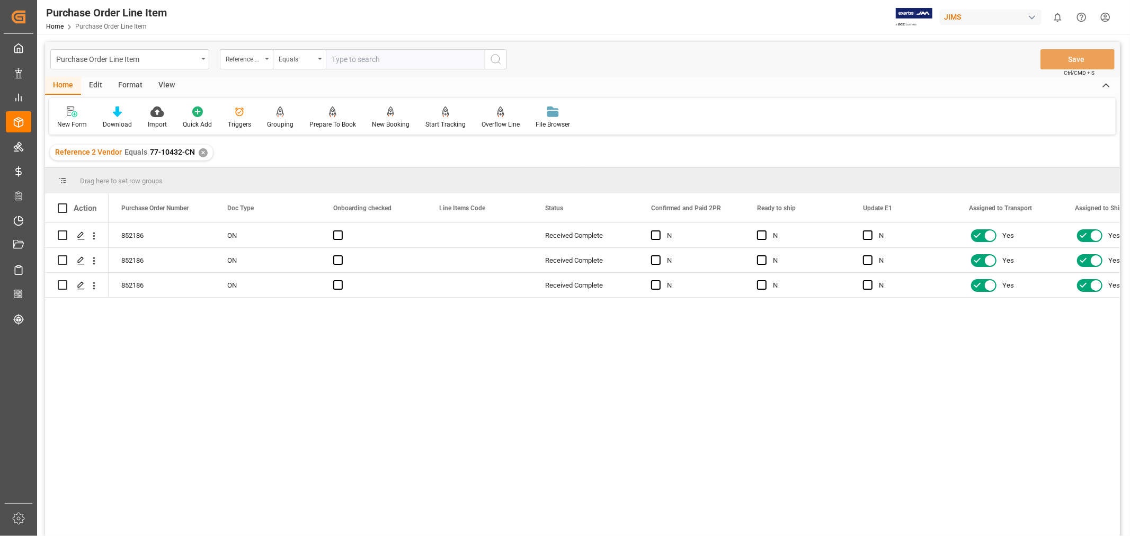
click at [168, 87] on div "View" at bounding box center [166, 86] width 32 height 18
click at [67, 126] on div "Default" at bounding box center [67, 125] width 21 height 10
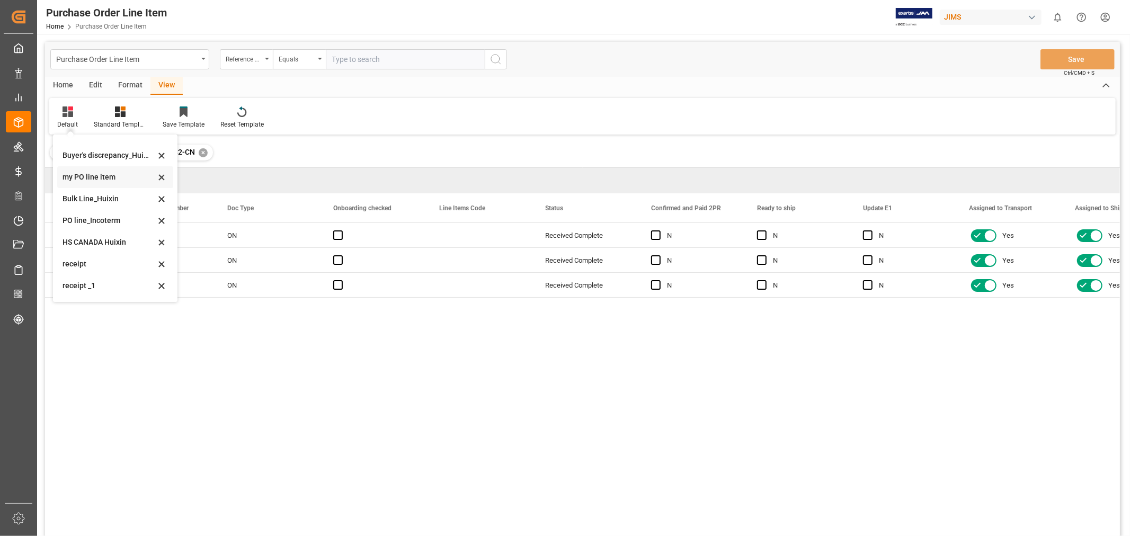
scroll to position [58, 0]
click at [79, 265] on div "receipt _1" at bounding box center [109, 265] width 93 height 11
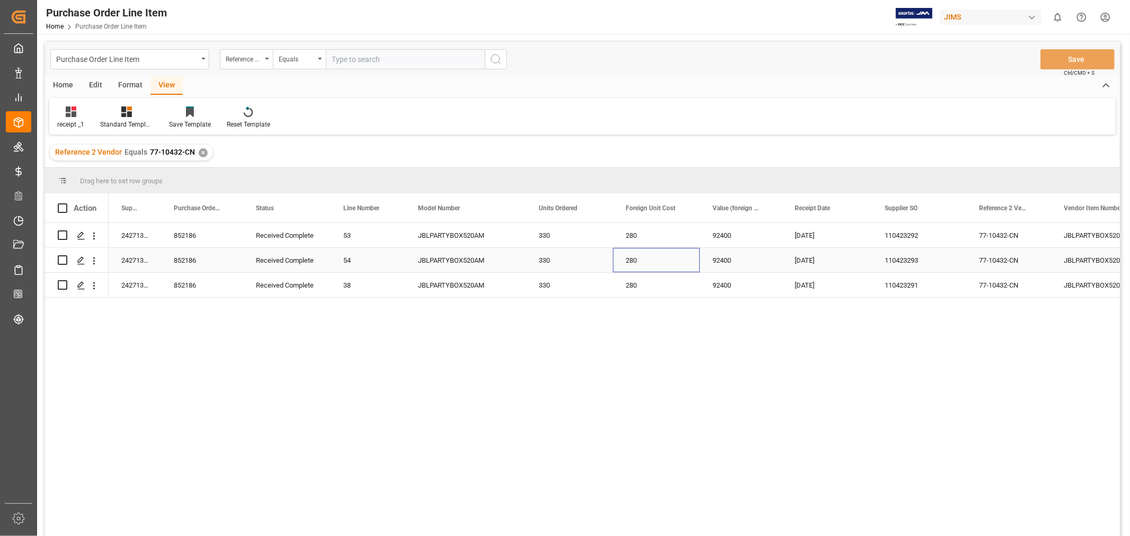
click at [637, 253] on div "280" at bounding box center [656, 260] width 87 height 24
click at [199, 150] on div "✕" at bounding box center [203, 152] width 9 height 9
